Goal: Check status: Check status

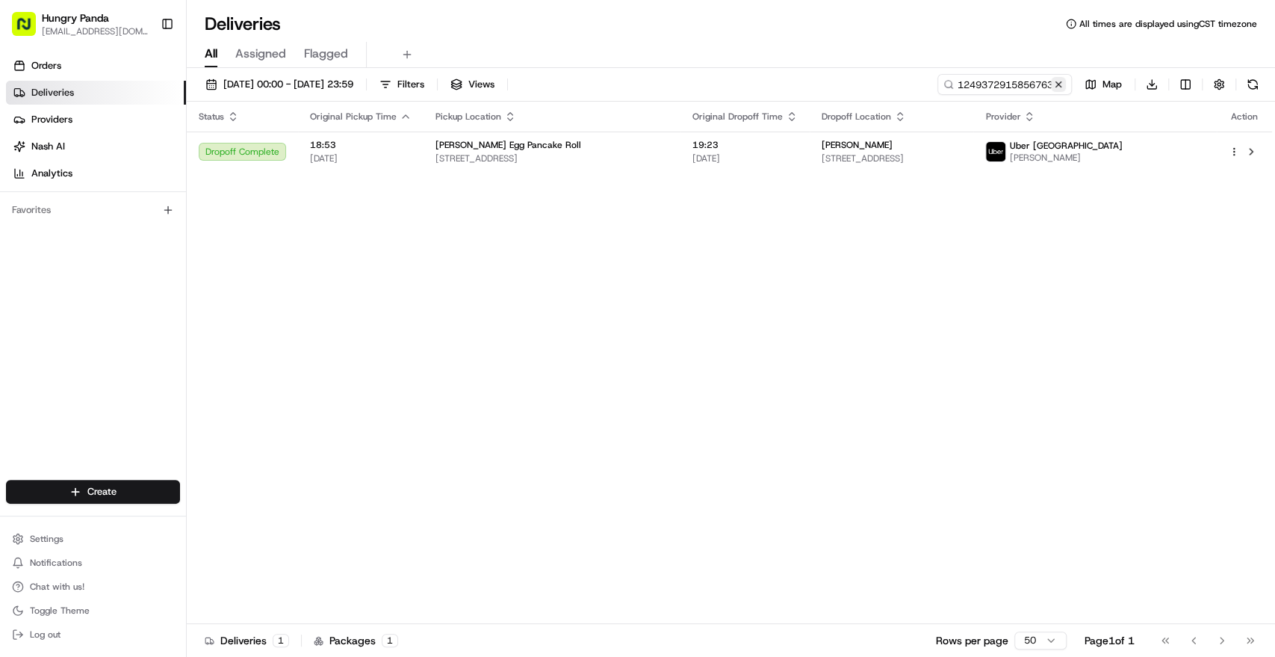
click at [1063, 81] on button at bounding box center [1058, 84] width 15 height 15
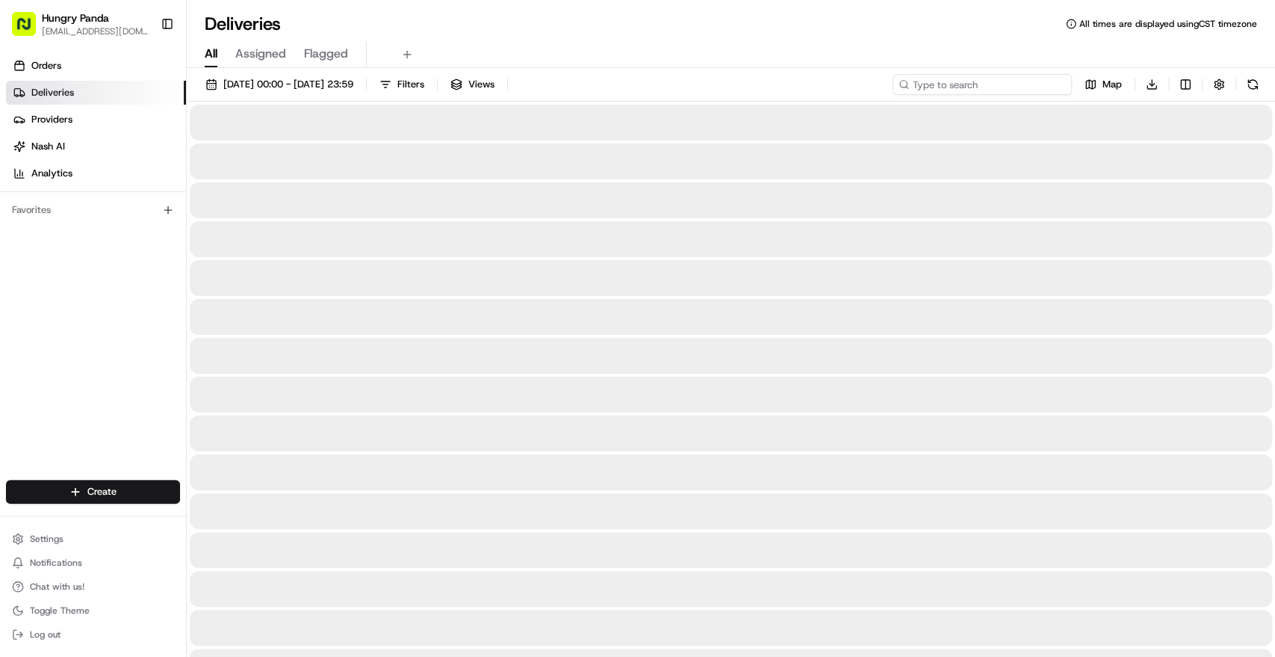
click at [1036, 81] on input at bounding box center [982, 84] width 179 height 21
paste input "5245368605954746252183"
type input "5245368605954746252183"
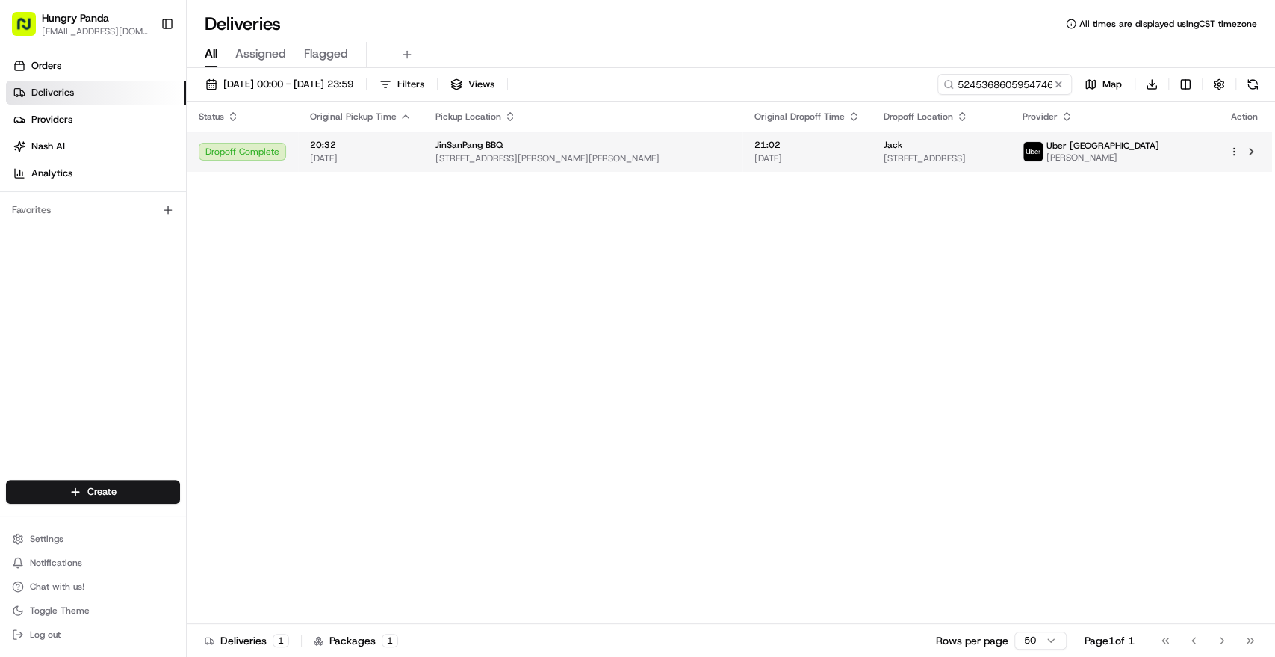
click at [769, 158] on span "[DATE]" at bounding box center [806, 158] width 105 height 12
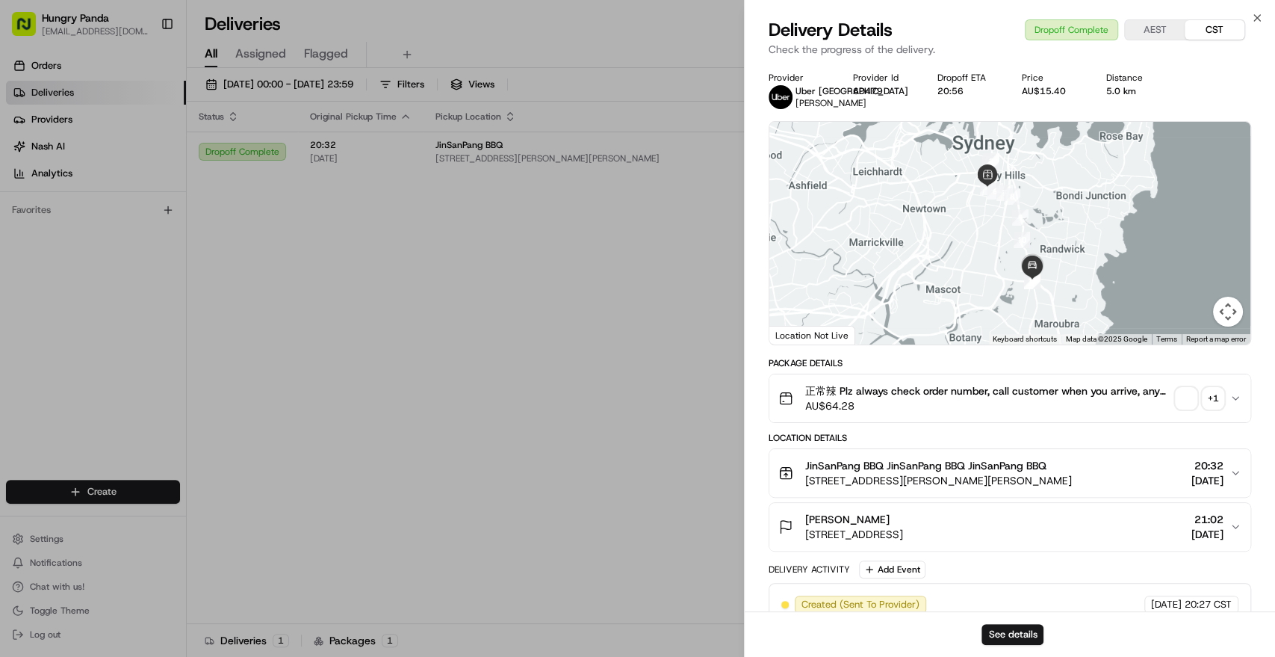
click at [1197, 409] on button "+ 1" at bounding box center [1200, 398] width 48 height 21
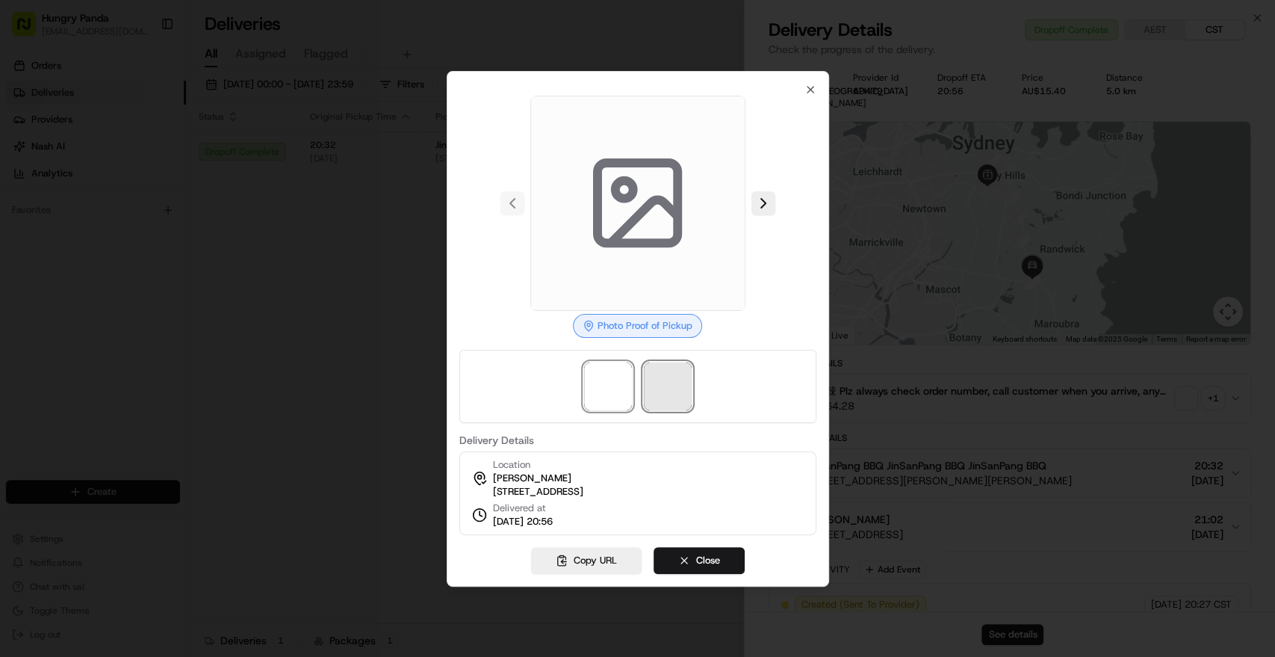
click at [668, 388] on span at bounding box center [668, 386] width 48 height 48
click at [627, 389] on span at bounding box center [608, 386] width 48 height 48
click at [668, 384] on span at bounding box center [668, 386] width 48 height 48
click at [604, 376] on span at bounding box center [608, 386] width 48 height 48
click at [651, 386] on span at bounding box center [668, 386] width 48 height 48
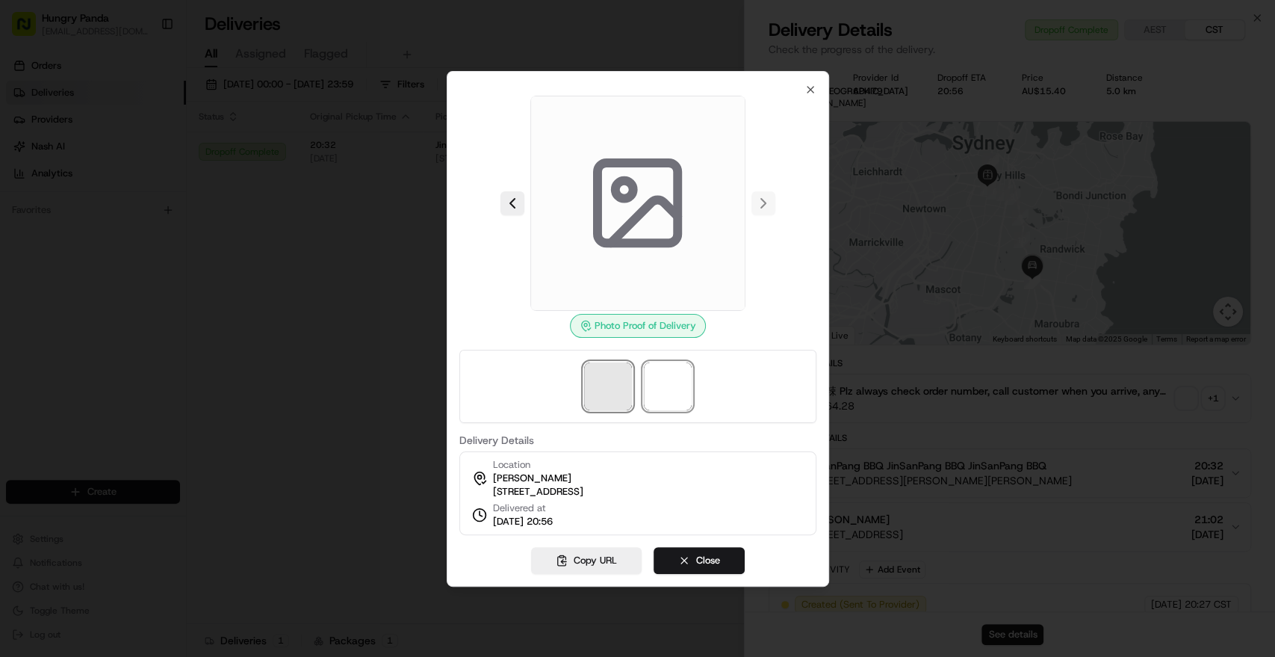
drag, startPoint x: 592, startPoint y: 375, endPoint x: 612, endPoint y: 376, distance: 20.2
click at [592, 379] on span at bounding box center [608, 386] width 48 height 48
click at [654, 388] on span at bounding box center [668, 386] width 48 height 48
click at [591, 374] on span at bounding box center [608, 386] width 48 height 48
click at [664, 383] on span at bounding box center [668, 386] width 48 height 48
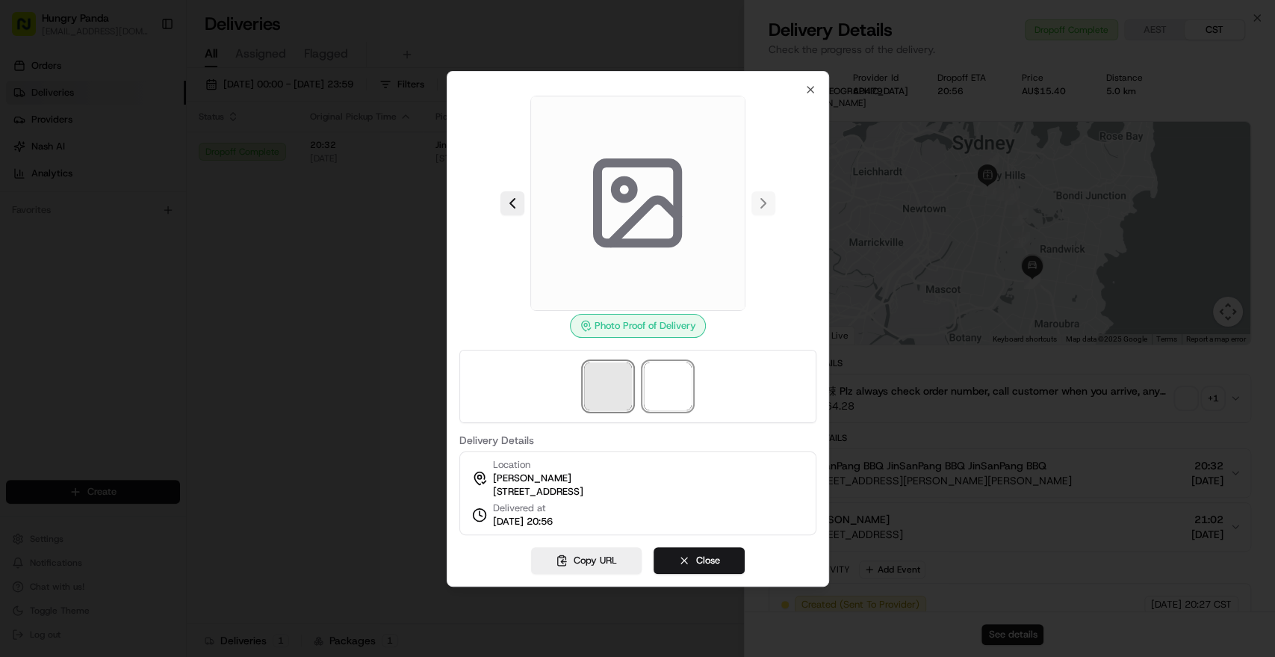
click at [591, 366] on span at bounding box center [608, 386] width 48 height 48
click at [649, 377] on span at bounding box center [668, 386] width 48 height 48
click at [604, 369] on span at bounding box center [608, 386] width 48 height 48
click at [651, 379] on span at bounding box center [668, 386] width 48 height 48
drag, startPoint x: 601, startPoint y: 367, endPoint x: 633, endPoint y: 376, distance: 33.6
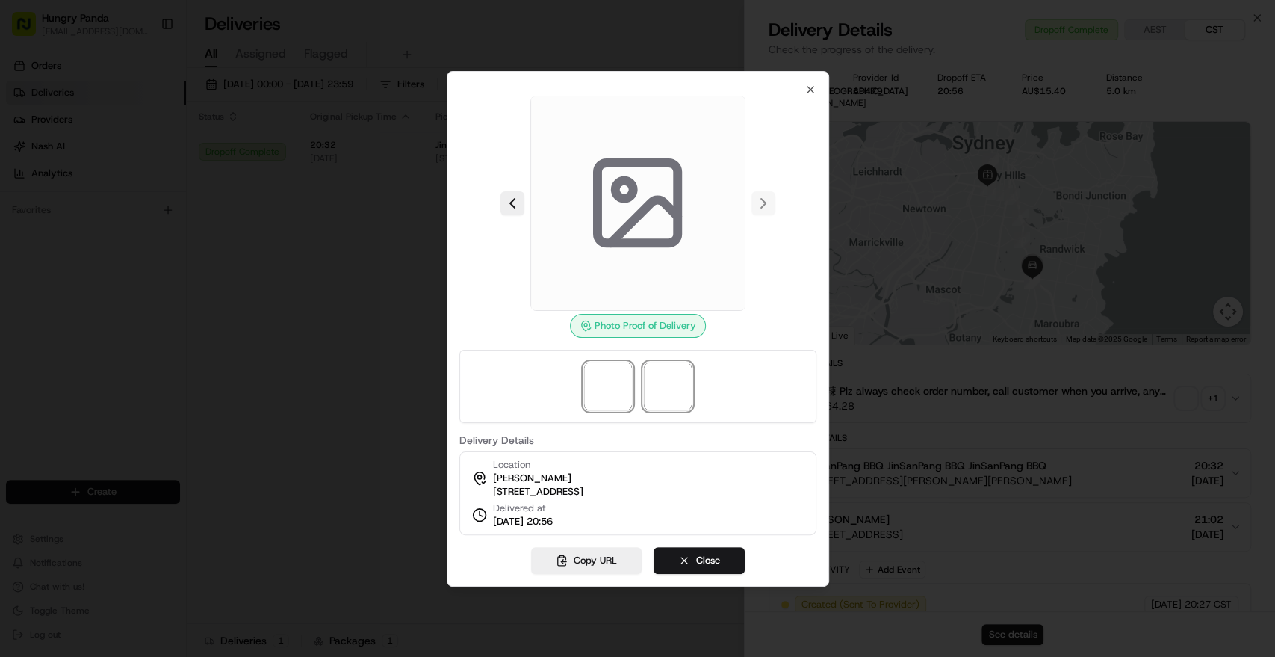
click at [600, 367] on span at bounding box center [608, 386] width 48 height 48
click at [651, 381] on span at bounding box center [668, 386] width 48 height 48
click at [599, 381] on span at bounding box center [608, 386] width 48 height 48
click at [668, 387] on span at bounding box center [668, 386] width 48 height 48
click at [609, 376] on span at bounding box center [608, 386] width 48 height 48
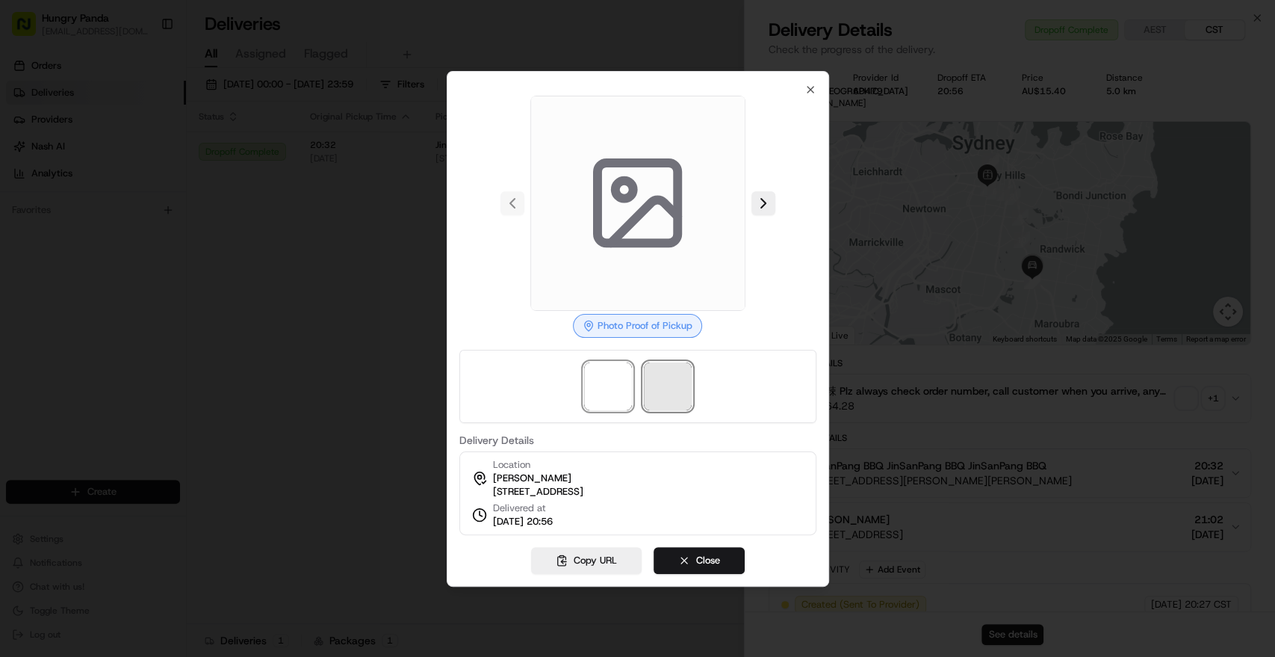
click at [657, 375] on span at bounding box center [668, 386] width 48 height 48
click at [680, 383] on span at bounding box center [668, 386] width 48 height 48
click at [624, 383] on span at bounding box center [608, 386] width 48 height 48
click at [669, 388] on span at bounding box center [668, 386] width 48 height 48
click at [616, 384] on span at bounding box center [608, 386] width 48 height 48
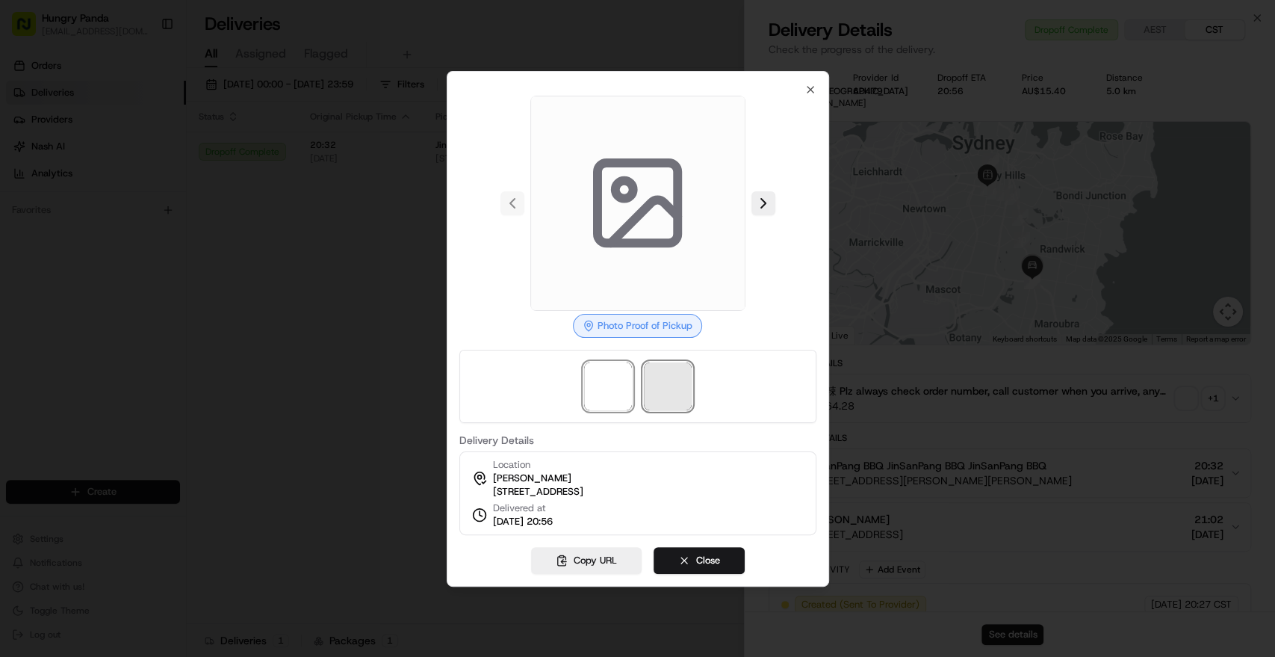
click at [663, 383] on span at bounding box center [668, 386] width 48 height 48
click at [666, 369] on span at bounding box center [668, 386] width 48 height 48
click at [632, 385] on div at bounding box center [637, 386] width 357 height 73
click at [676, 382] on span at bounding box center [668, 386] width 48 height 48
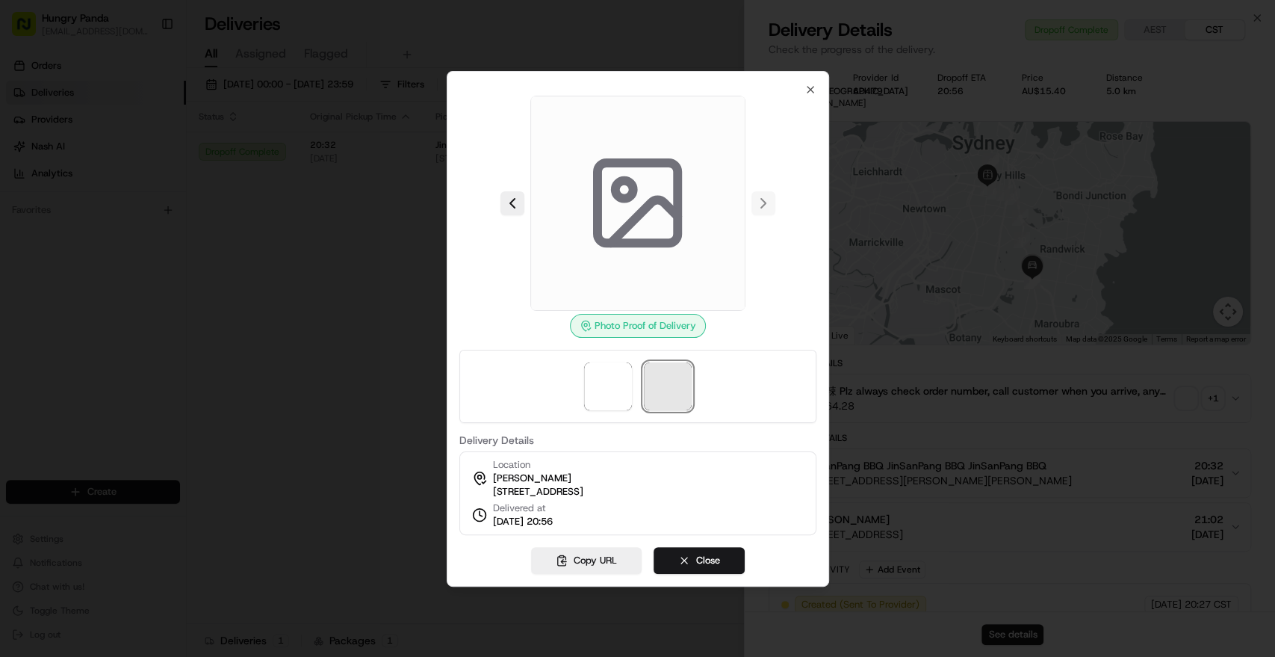
click at [676, 382] on span at bounding box center [668, 386] width 48 height 48
drag, startPoint x: 668, startPoint y: 373, endPoint x: 621, endPoint y: 367, distance: 47.4
click at [621, 367] on span at bounding box center [608, 386] width 48 height 48
click at [683, 382] on span at bounding box center [668, 386] width 48 height 48
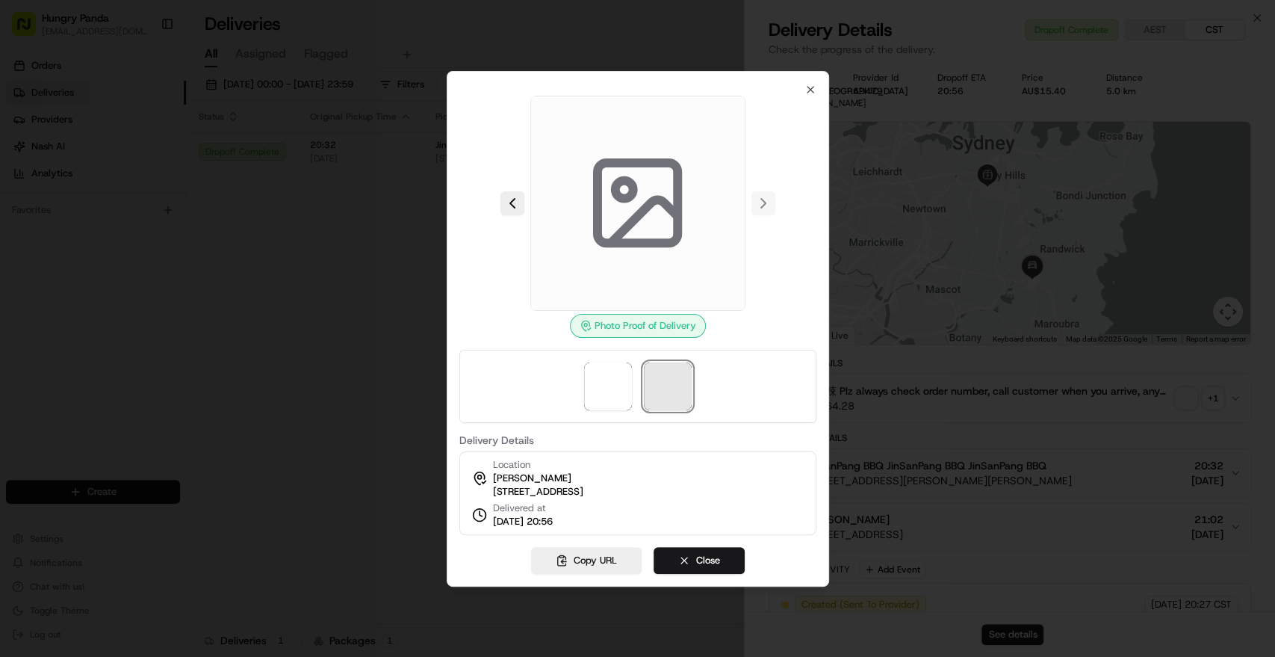
click at [683, 382] on span at bounding box center [668, 386] width 48 height 48
click at [763, 200] on div at bounding box center [637, 203] width 357 height 215
click at [763, 193] on div at bounding box center [637, 203] width 357 height 215
drag, startPoint x: 654, startPoint y: 197, endPoint x: 626, endPoint y: 320, distance: 125.6
click at [626, 320] on div "Photo Proof of Delivery" at bounding box center [638, 326] width 136 height 24
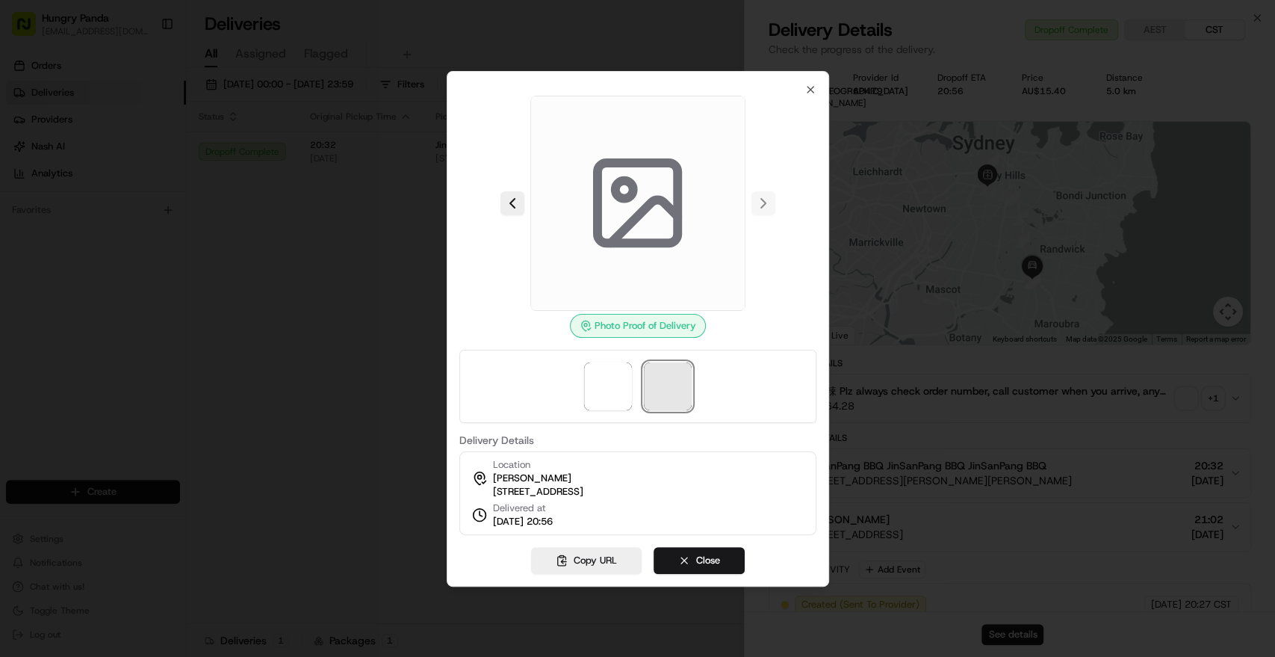
click at [669, 373] on span at bounding box center [668, 386] width 48 height 48
drag, startPoint x: 666, startPoint y: 373, endPoint x: 612, endPoint y: 238, distance: 146.2
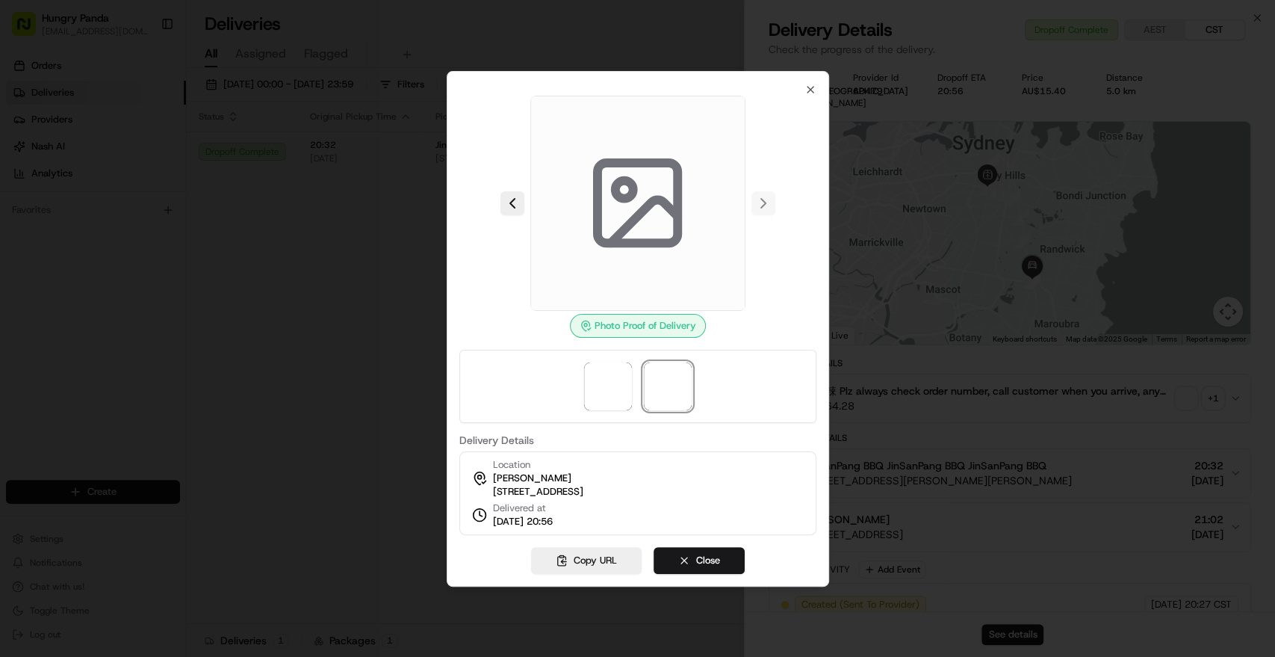
click at [611, 238] on icon at bounding box center [644, 220] width 66 height 43
click at [764, 196] on div at bounding box center [637, 203] width 357 height 215
click at [807, 84] on icon "button" at bounding box center [810, 90] width 12 height 12
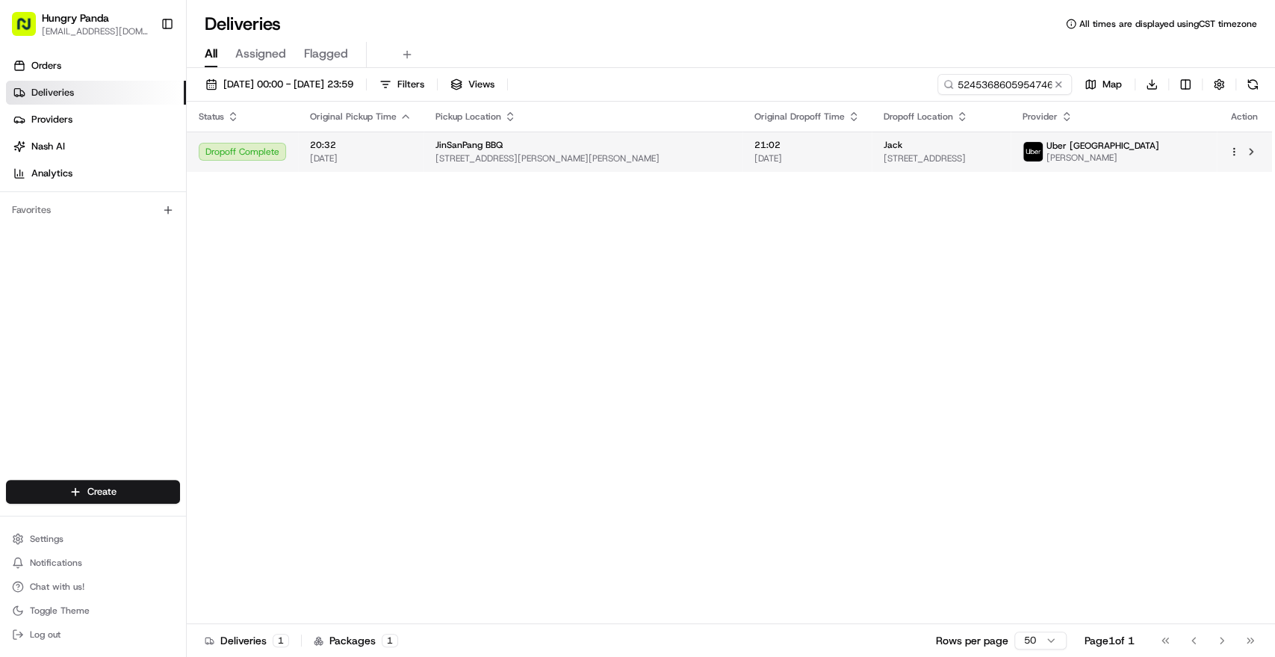
click at [805, 166] on td "21:02 [DATE]" at bounding box center [806, 151] width 129 height 40
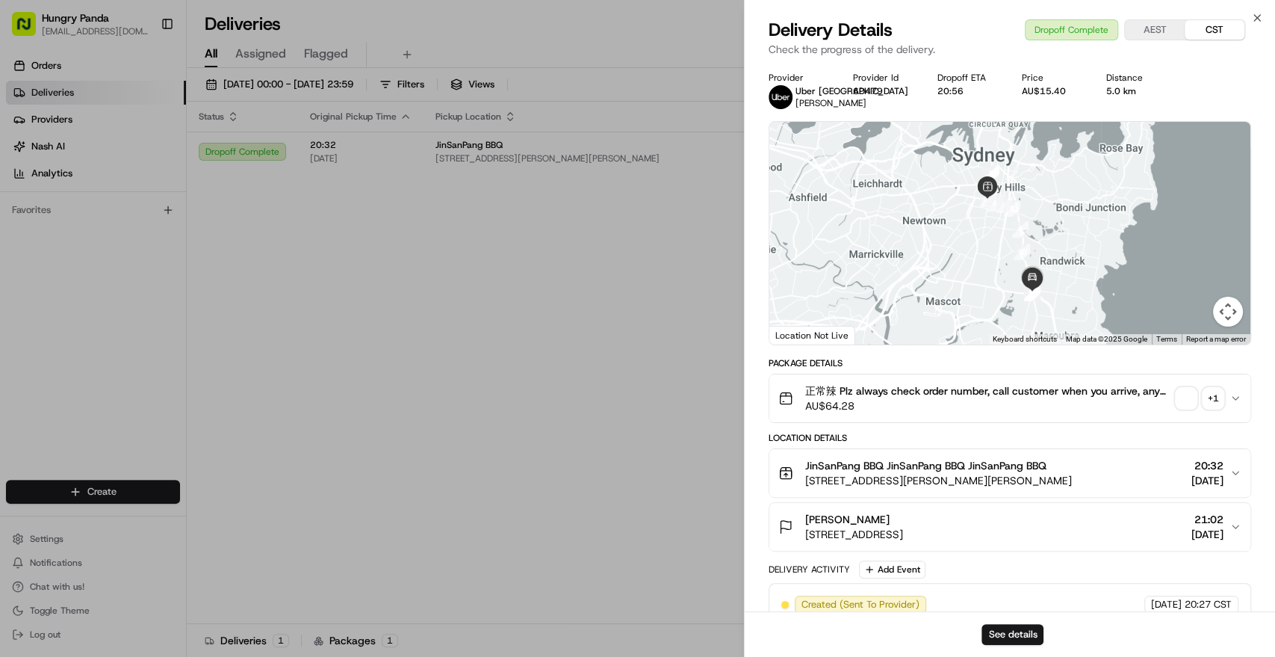
click at [1171, 413] on div "正常辣 Plz always check order number, call customer when you arrive, any delivery …" at bounding box center [1003, 398] width 451 height 30
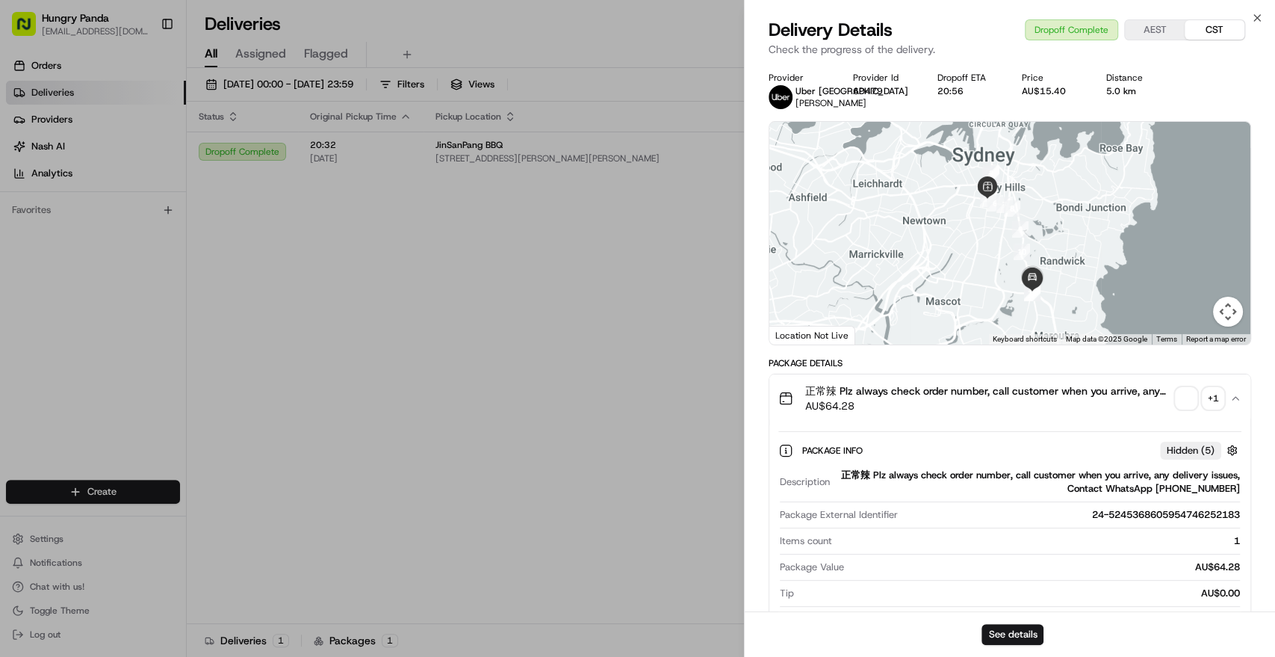
click at [1185, 409] on span "button" at bounding box center [1186, 398] width 21 height 21
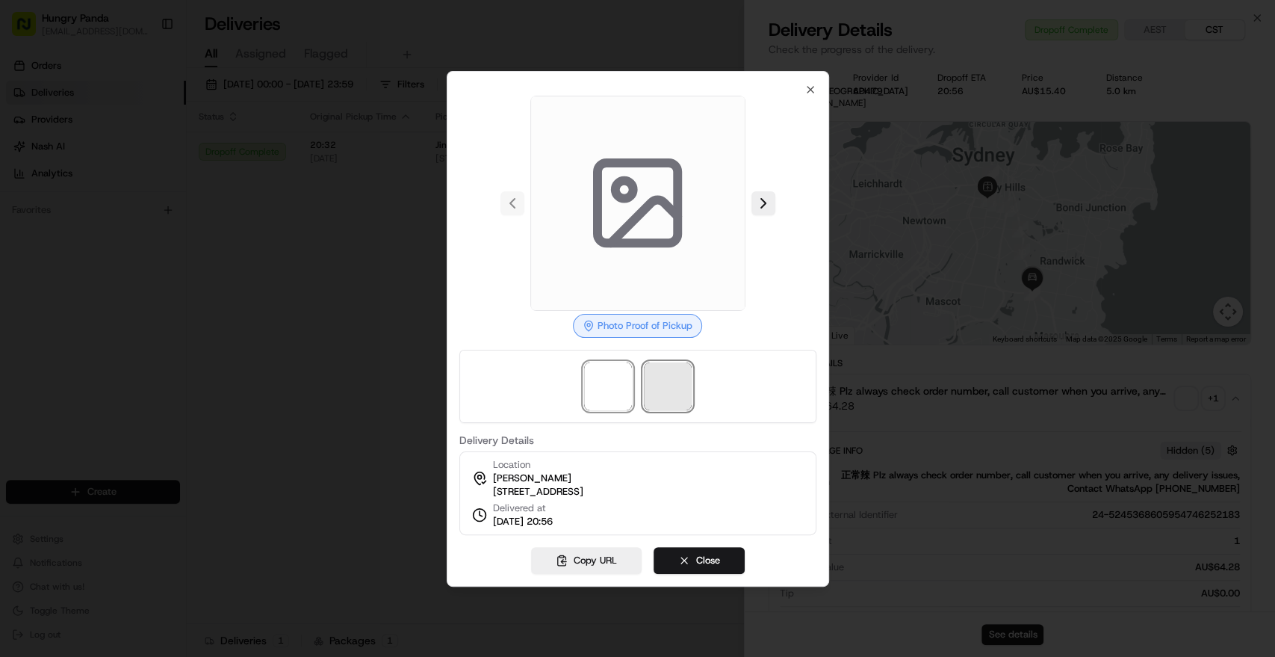
click at [661, 379] on span at bounding box center [668, 386] width 48 height 48
click at [624, 381] on span at bounding box center [608, 386] width 48 height 48
drag, startPoint x: 696, startPoint y: 379, endPoint x: 657, endPoint y: 376, distance: 39.0
click at [686, 379] on div at bounding box center [637, 386] width 357 height 73
click at [657, 376] on span at bounding box center [668, 386] width 48 height 48
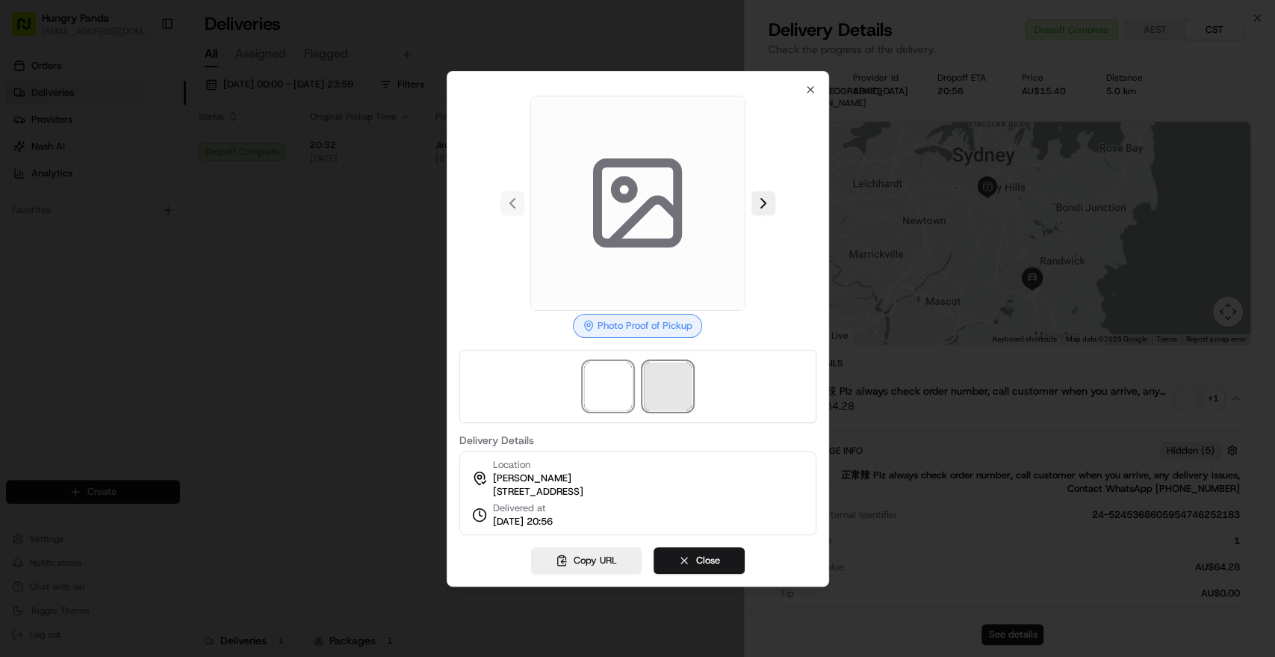
click at [667, 376] on span at bounding box center [668, 386] width 48 height 48
click at [668, 379] on span at bounding box center [668, 386] width 48 height 48
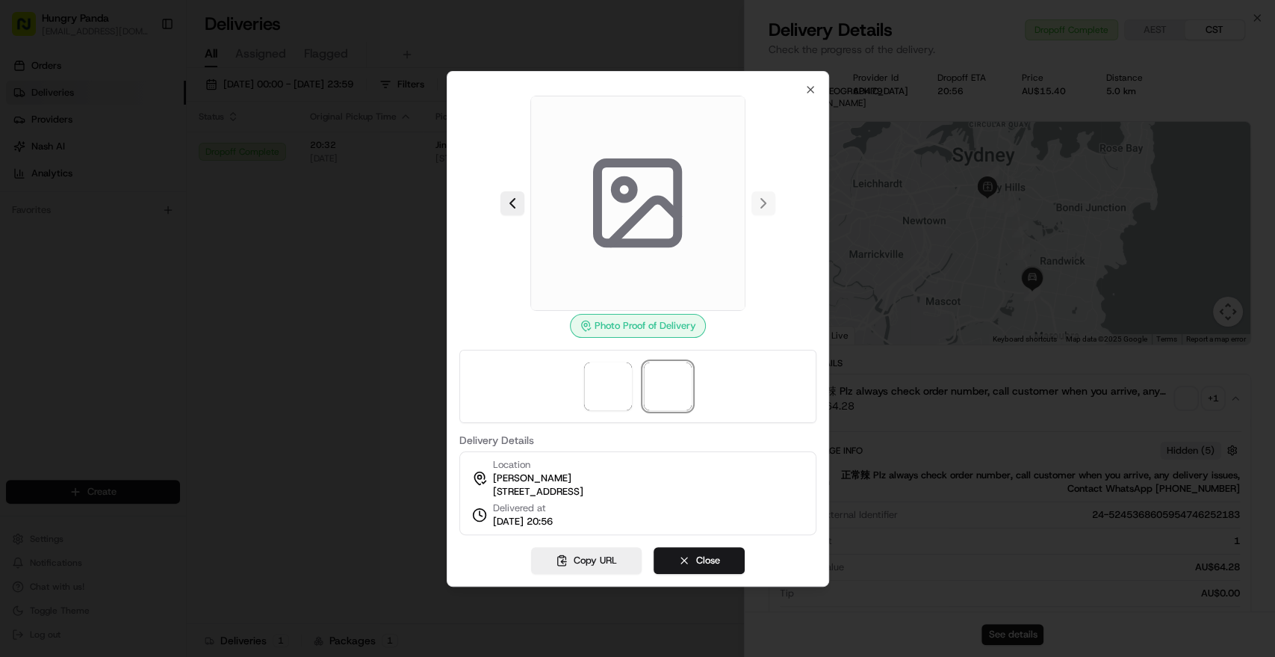
click at [366, 357] on div at bounding box center [637, 328] width 1275 height 657
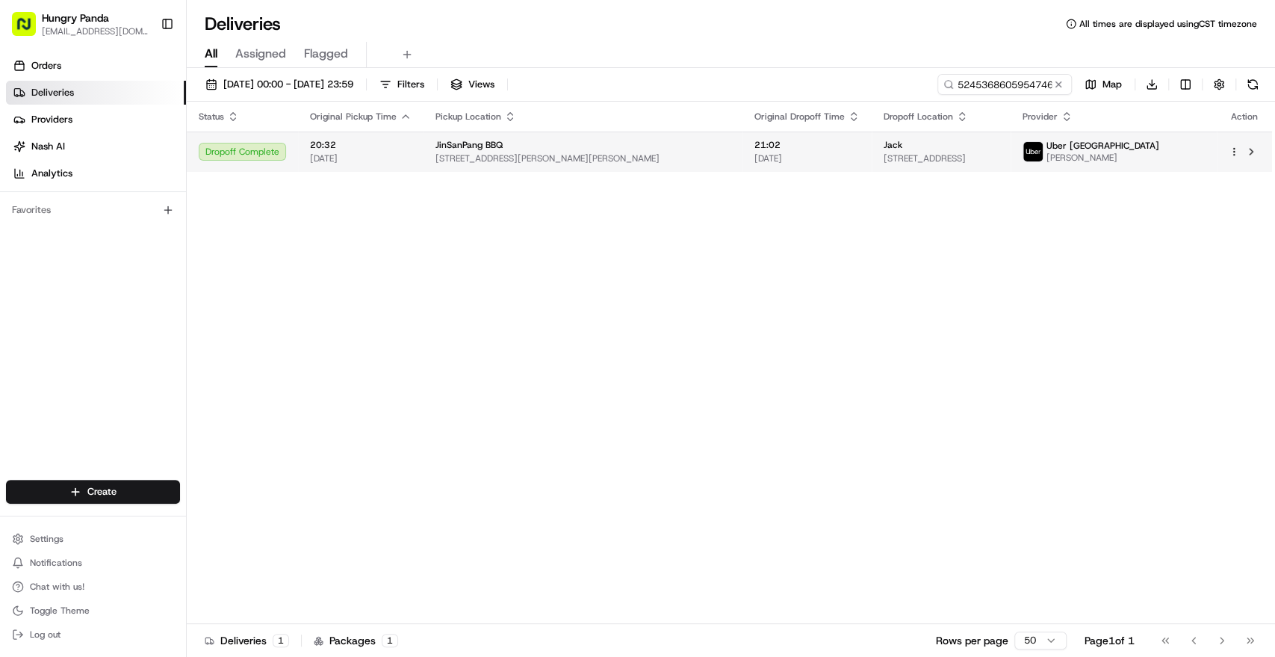
click at [1011, 165] on td "Jack [STREET_ADDRESS]" at bounding box center [941, 151] width 139 height 40
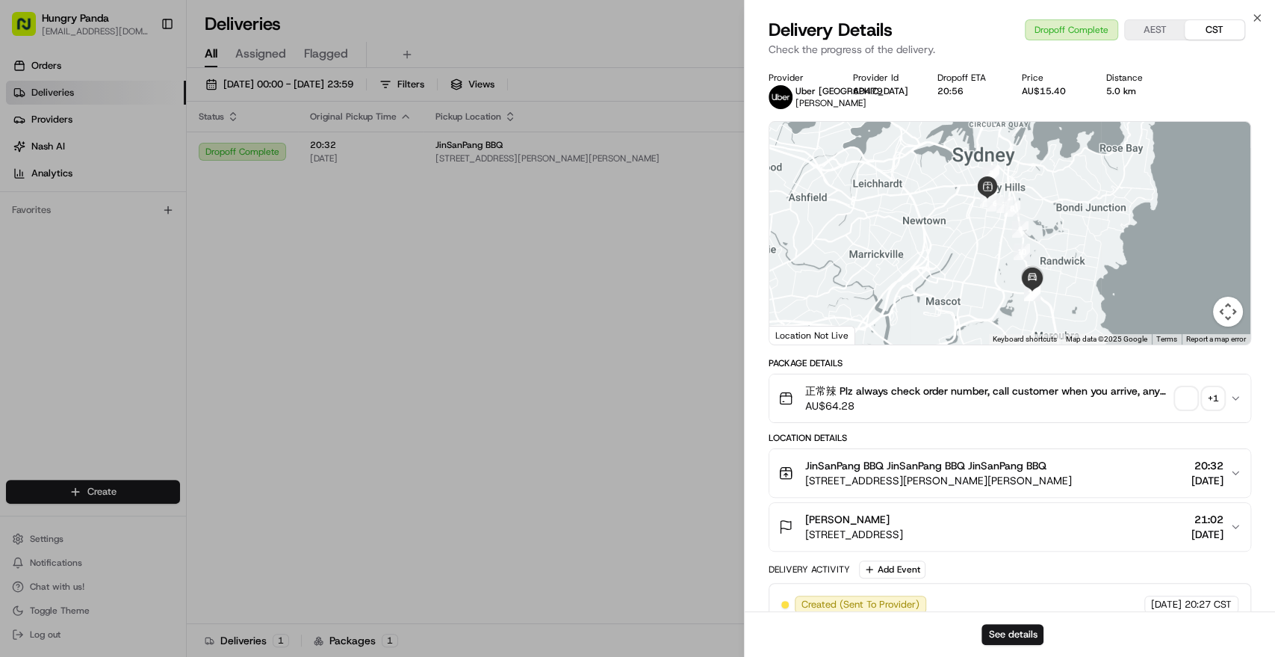
click at [1203, 409] on div "+ 1" at bounding box center [1213, 398] width 21 height 21
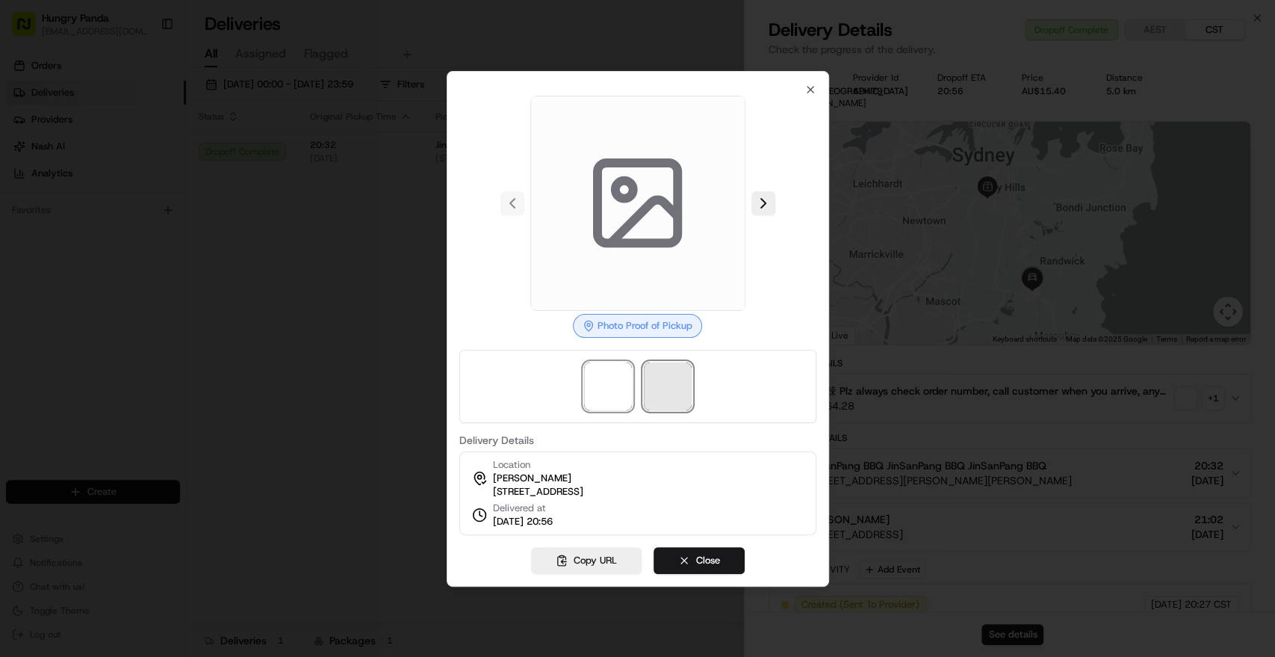
click at [677, 377] on span at bounding box center [668, 386] width 48 height 48
click at [657, 378] on span at bounding box center [668, 386] width 48 height 48
click at [659, 378] on span at bounding box center [668, 386] width 48 height 48
click at [660, 378] on span at bounding box center [668, 386] width 48 height 48
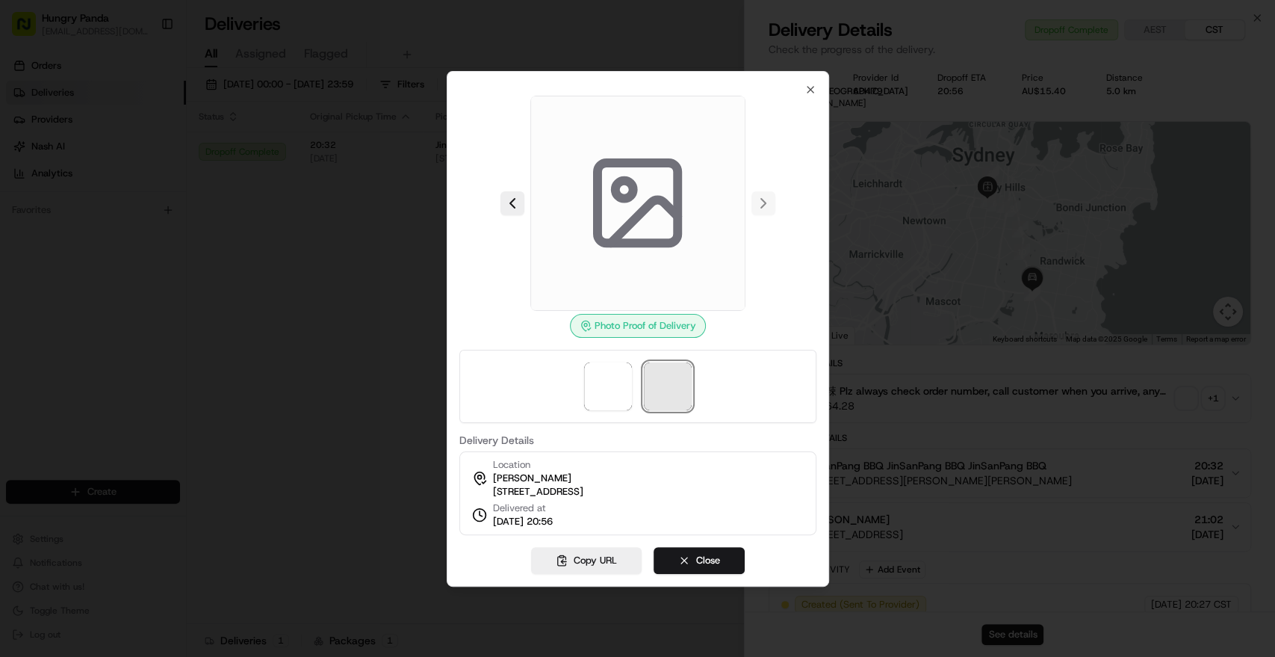
click at [661, 380] on span at bounding box center [668, 386] width 48 height 48
